Goal: Download file/media

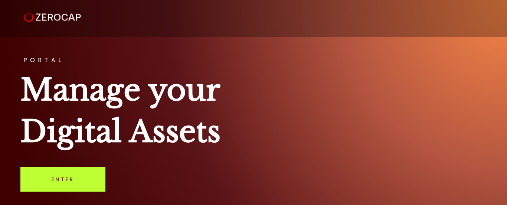
click at [66, 184] on link "Enter" at bounding box center [62, 179] width 85 height 25
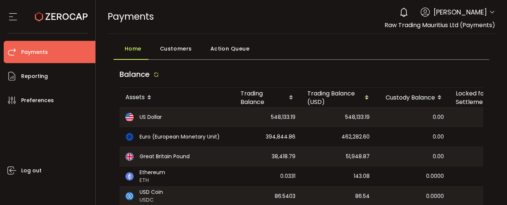
click at [490, 12] on icon at bounding box center [493, 12] width 6 height 6
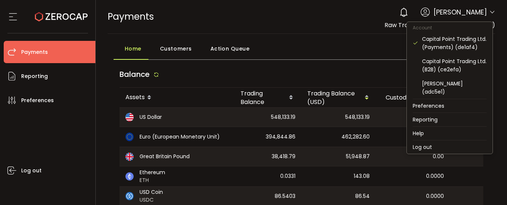
click at [491, 10] on icon at bounding box center [493, 12] width 6 height 6
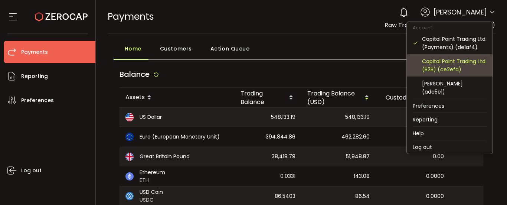
click at [449, 62] on div "Capital Point Trading Ltd. (B2B) (ce2efa)" at bounding box center [454, 65] width 65 height 16
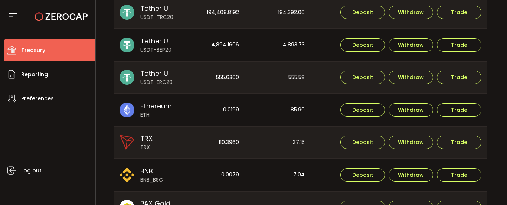
scroll to position [186, 0]
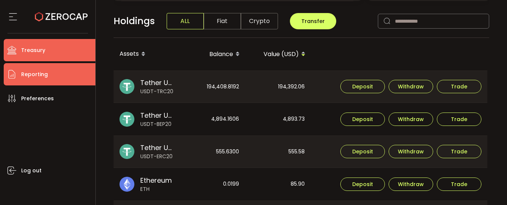
click at [36, 76] on span "Reporting" at bounding box center [34, 74] width 27 height 11
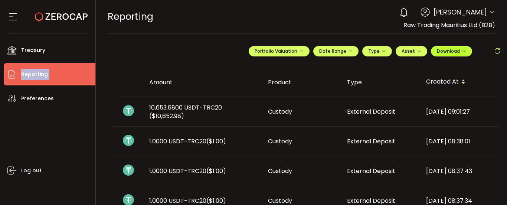
click at [455, 52] on span "Download" at bounding box center [451, 51] width 29 height 6
click at [454, 49] on span "Download" at bounding box center [451, 51] width 29 height 6
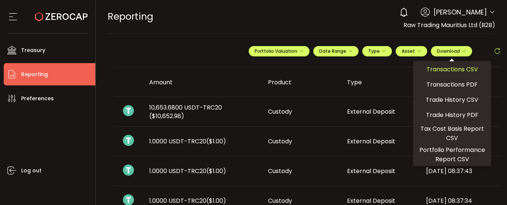
click at [451, 69] on span "Transactions CSV" at bounding box center [453, 69] width 52 height 9
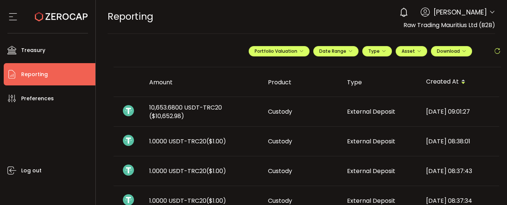
scroll to position [111, 0]
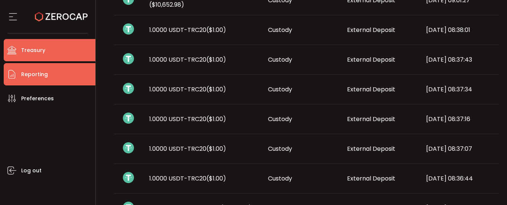
click at [35, 51] on span "Treasury" at bounding box center [33, 50] width 24 height 11
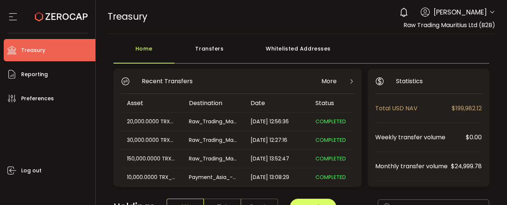
click at [490, 11] on icon at bounding box center [493, 12] width 6 height 6
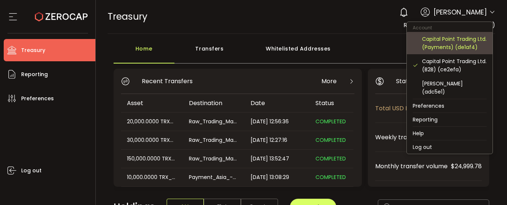
click at [438, 45] on div "Capital Point Trading Ltd. (Payments) (de1af4)" at bounding box center [454, 43] width 65 height 16
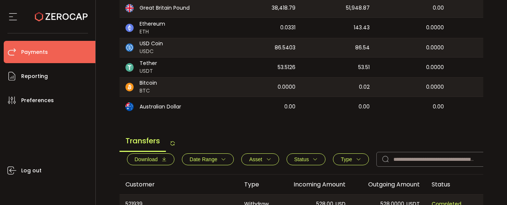
scroll to position [260, 0]
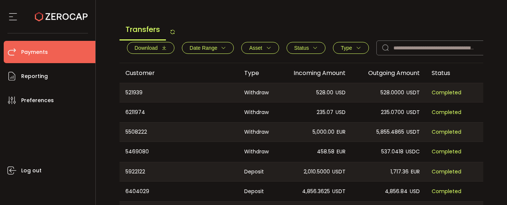
click at [163, 51] on icon "button" at bounding box center [164, 47] width 5 height 5
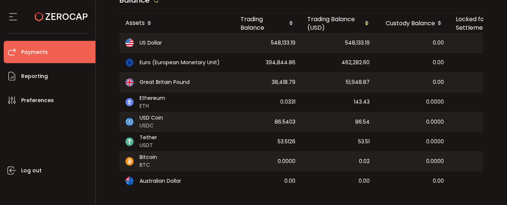
scroll to position [0, 0]
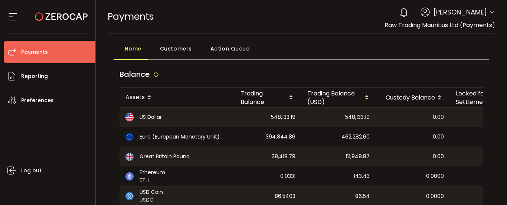
click at [239, 21] on div "PAYMENTS Buy Power $0.00 USD Payments Payments Verify Your Identity 0 Jean Carl…" at bounding box center [302, 16] width 388 height 33
